Goal: Information Seeking & Learning: Find specific fact

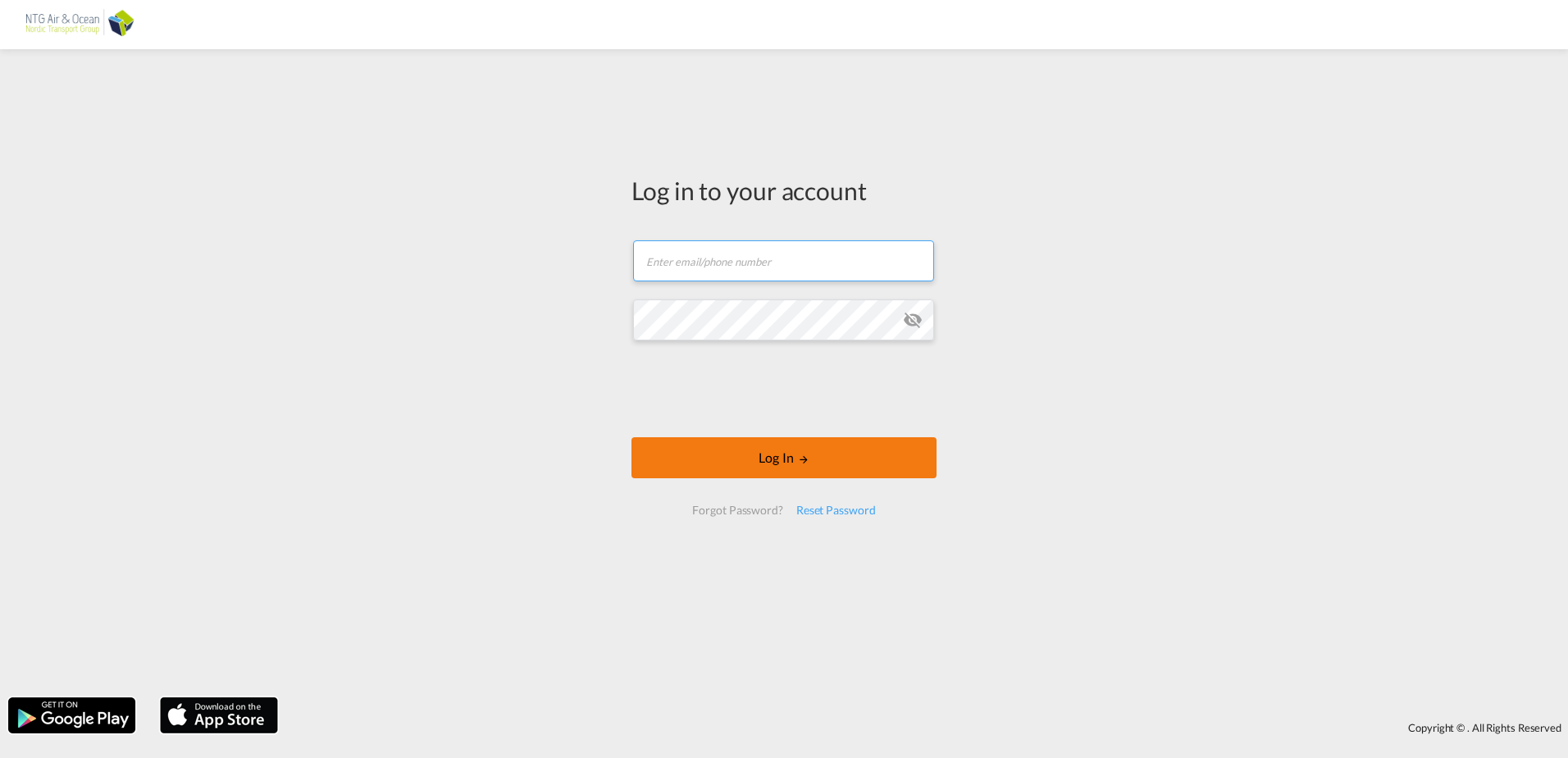
type input "[EMAIL_ADDRESS][DOMAIN_NAME]"
click at [698, 473] on button "Log In" at bounding box center [784, 458] width 305 height 41
